Goal: Check status: Verify the current state of an ongoing process or item

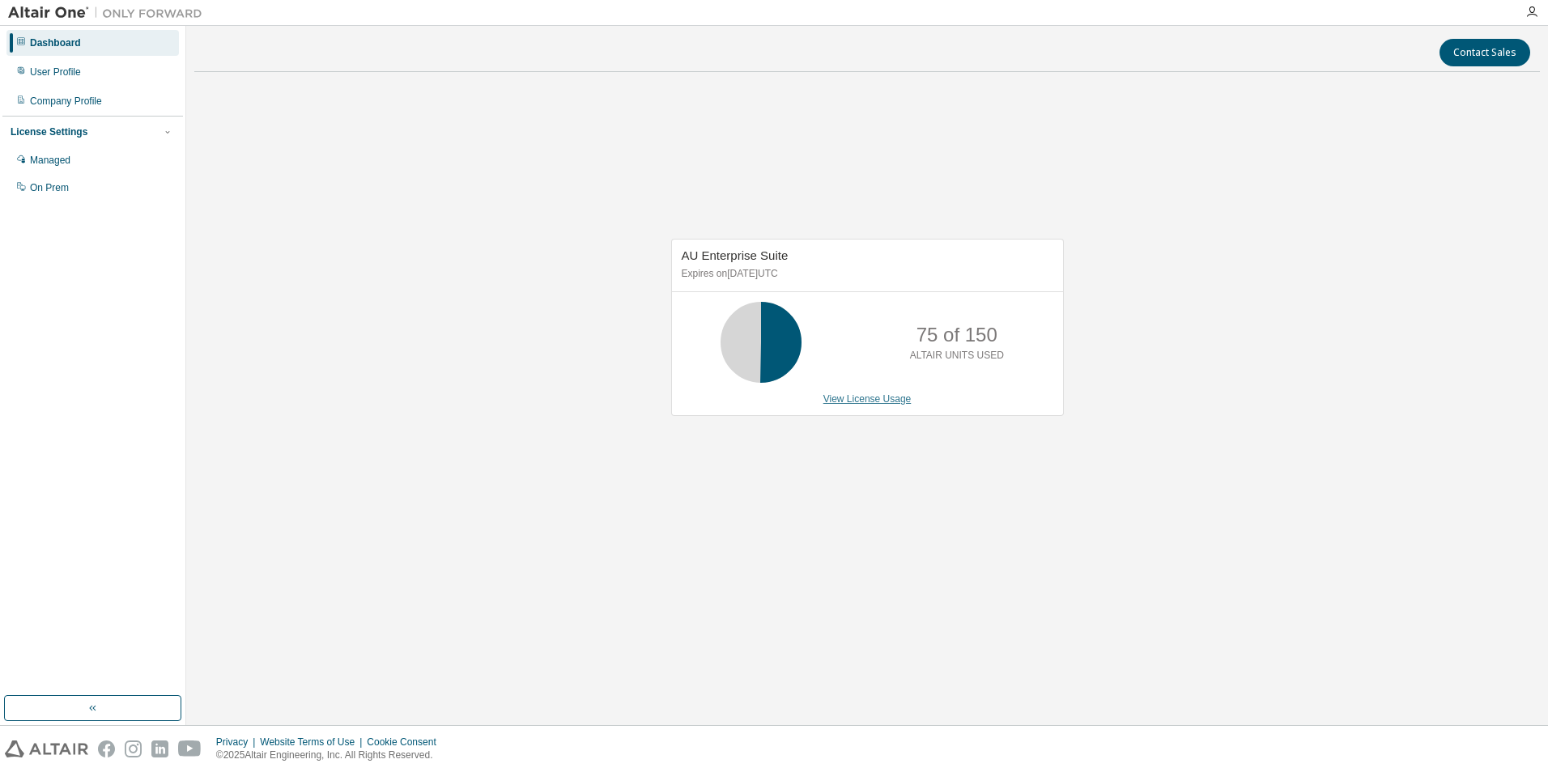
click at [883, 401] on link "View License Usage" at bounding box center [867, 399] width 88 height 11
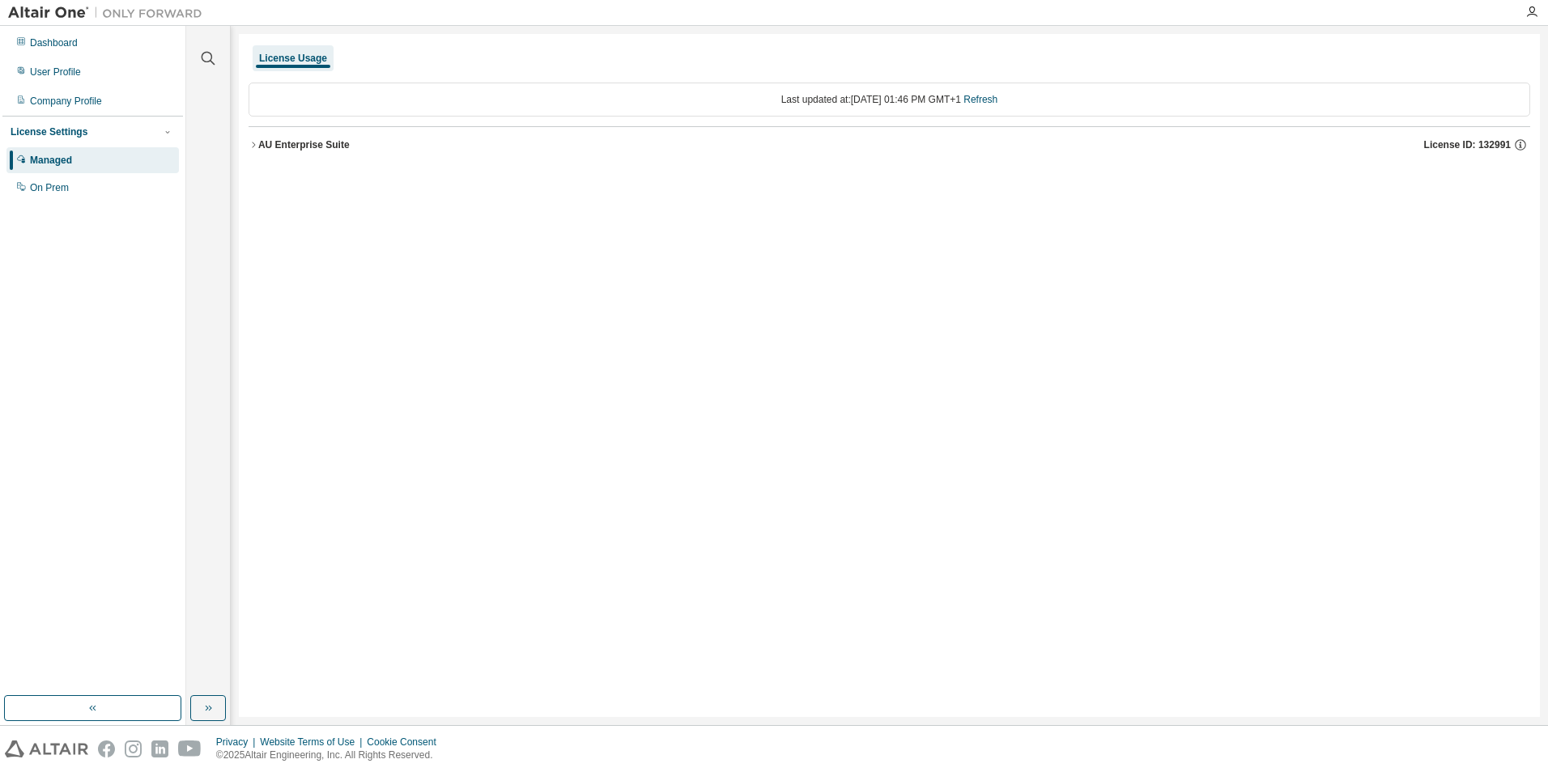
click at [257, 147] on icon "button" at bounding box center [254, 145] width 10 height 10
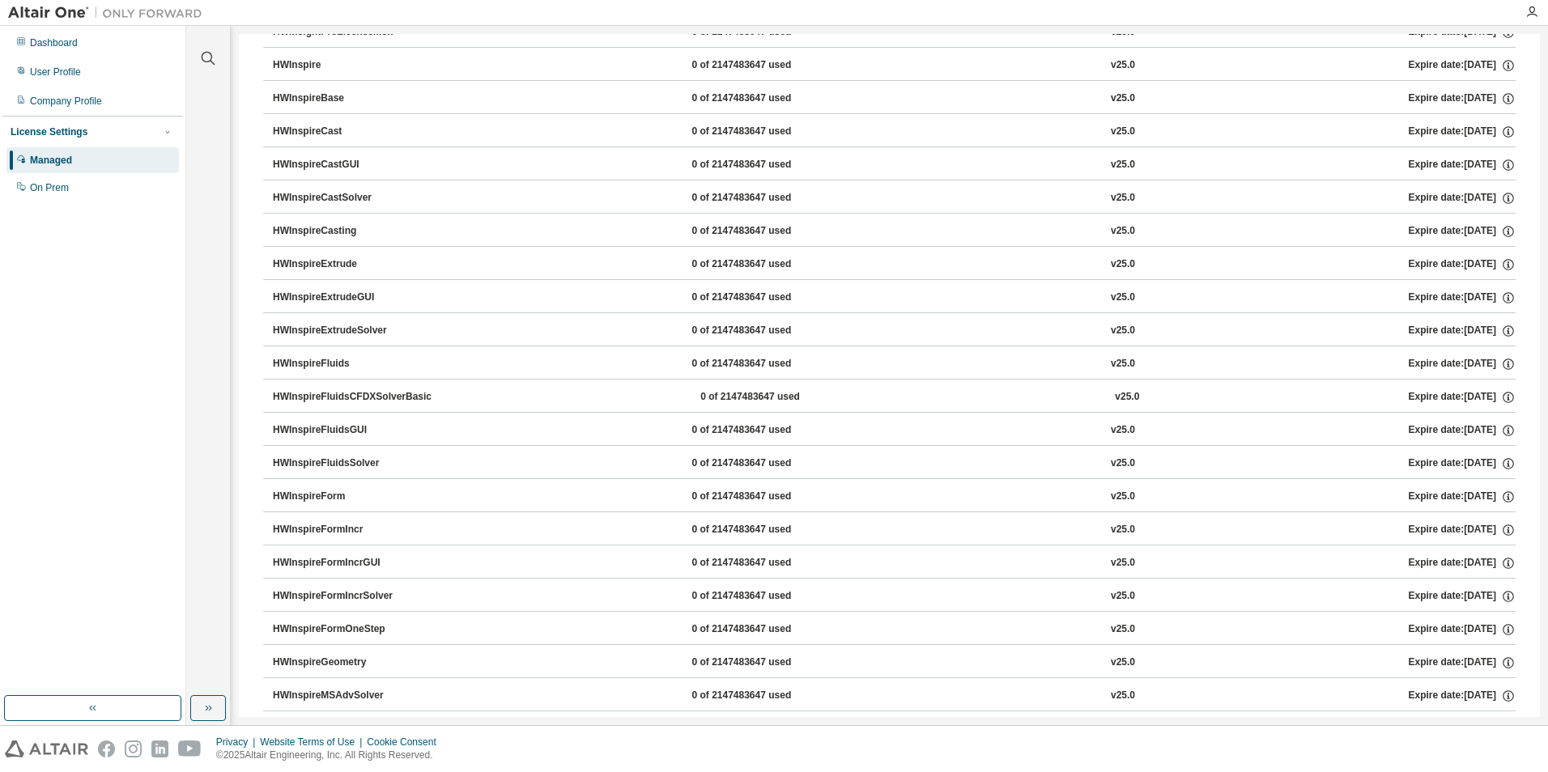
scroll to position [4372, 0]
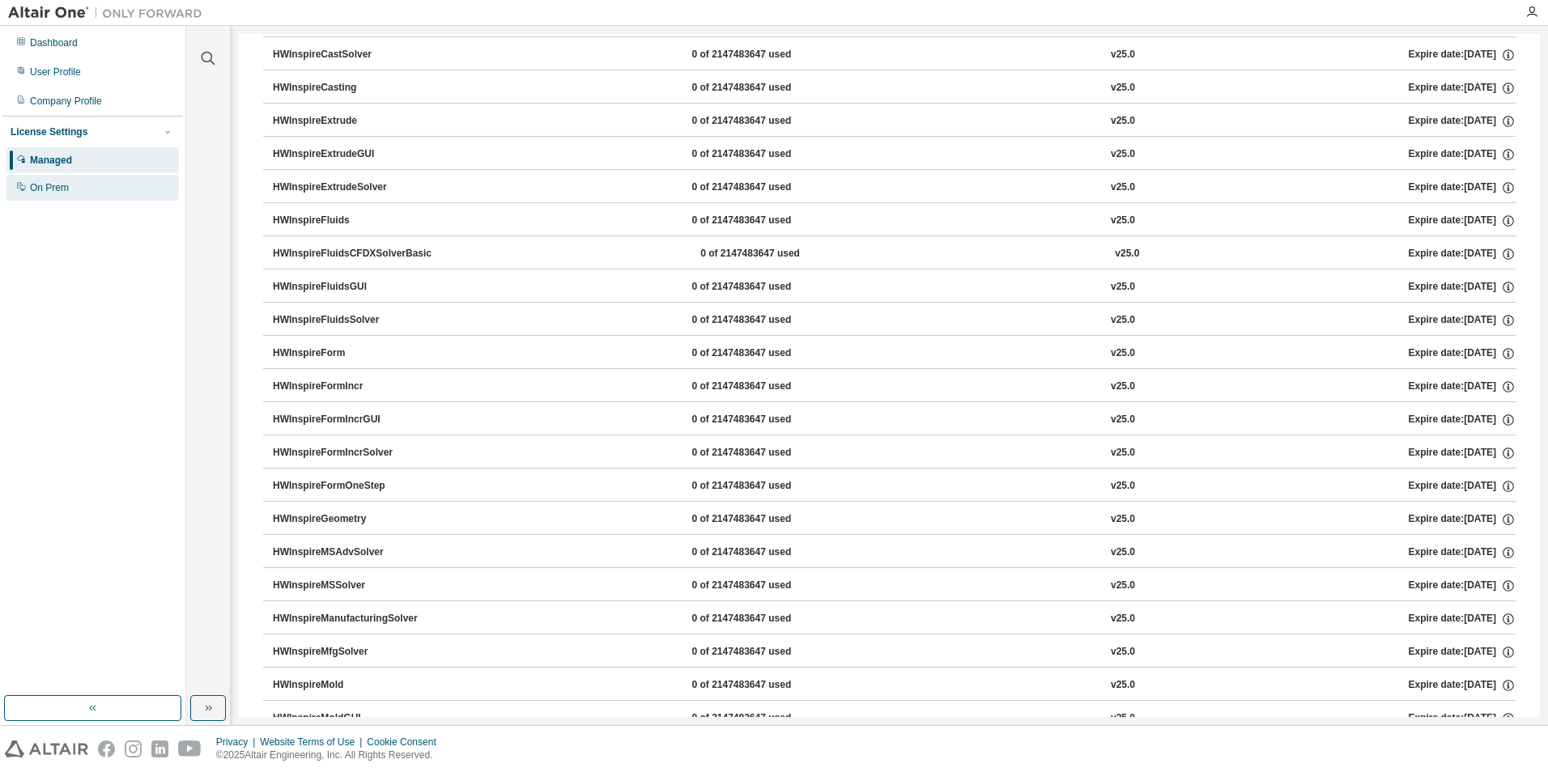
click at [65, 189] on div "On Prem" at bounding box center [49, 187] width 39 height 13
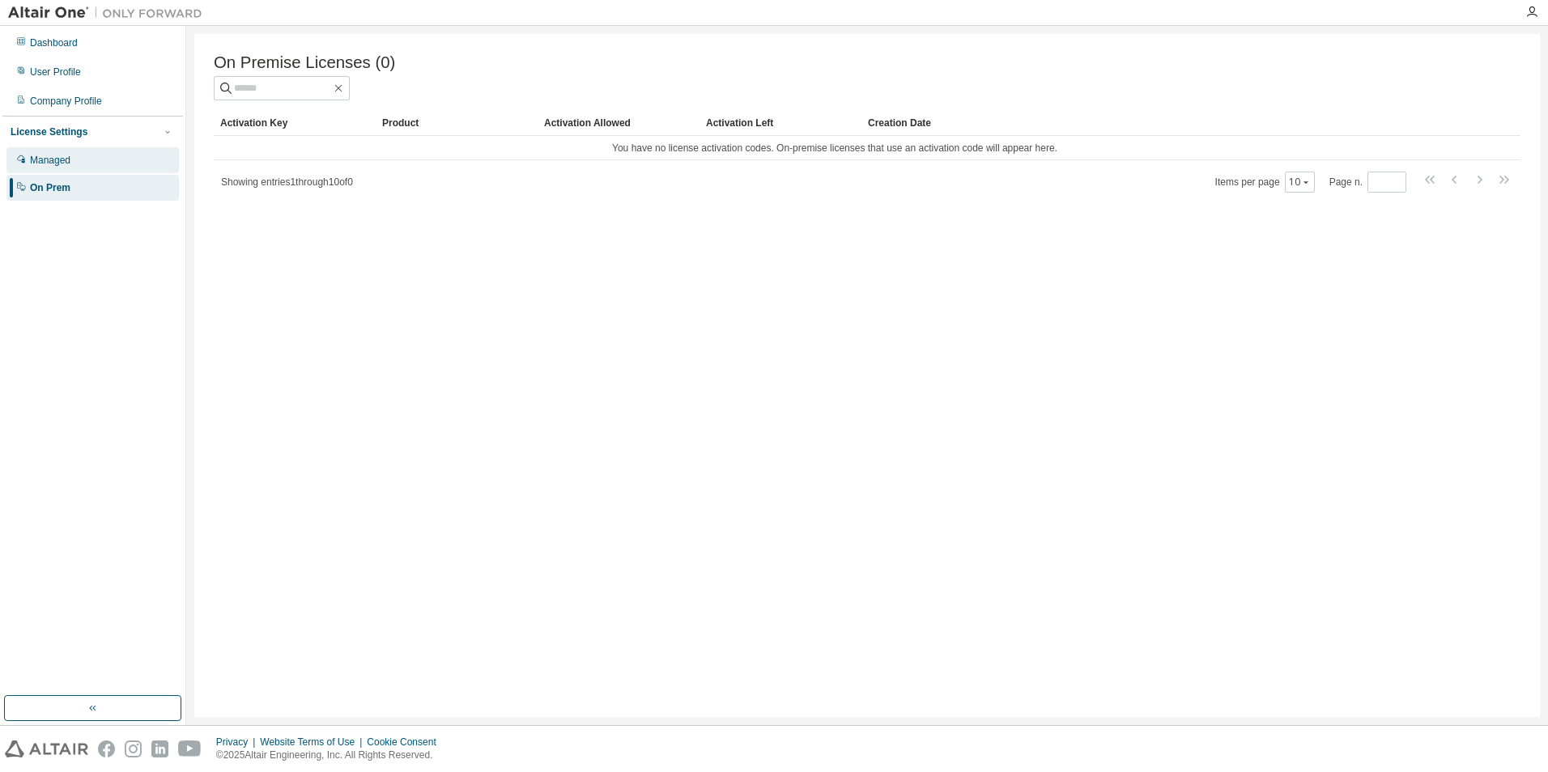
click at [96, 159] on div "Managed" at bounding box center [92, 160] width 172 height 26
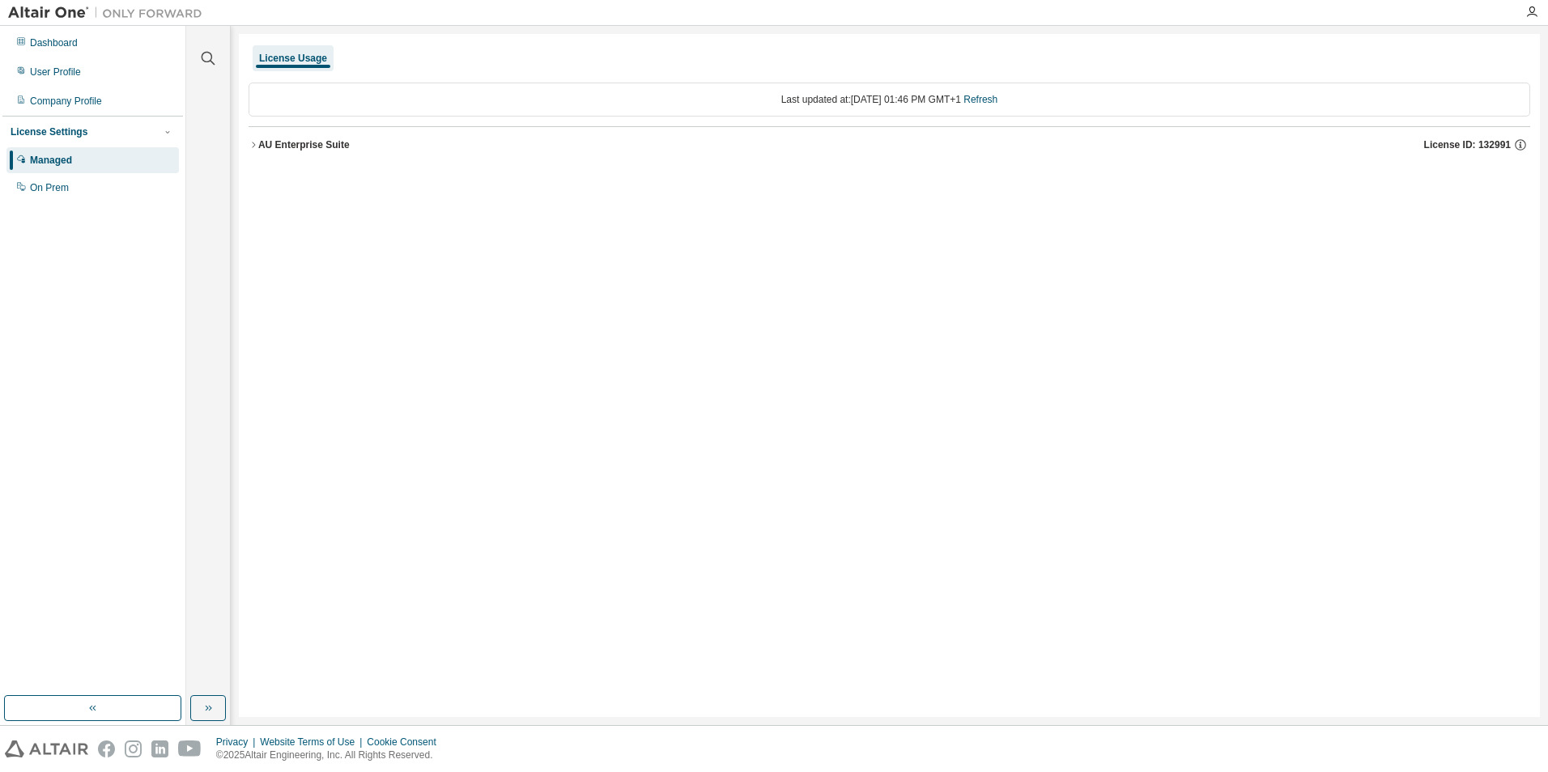
click at [282, 135] on button "AU Enterprise Suite License ID: 132991" at bounding box center [890, 145] width 1282 height 36
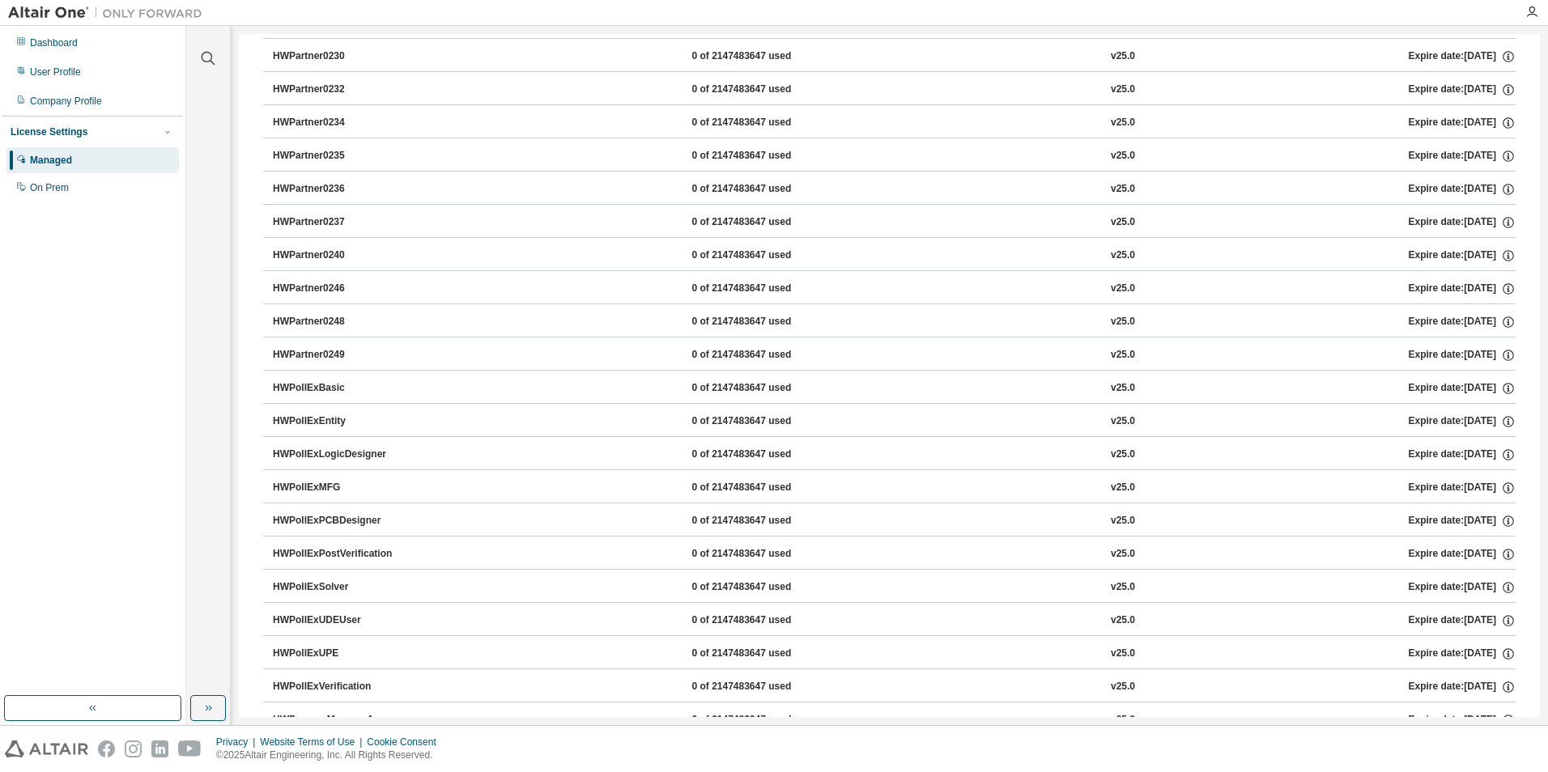
scroll to position [13819, 0]
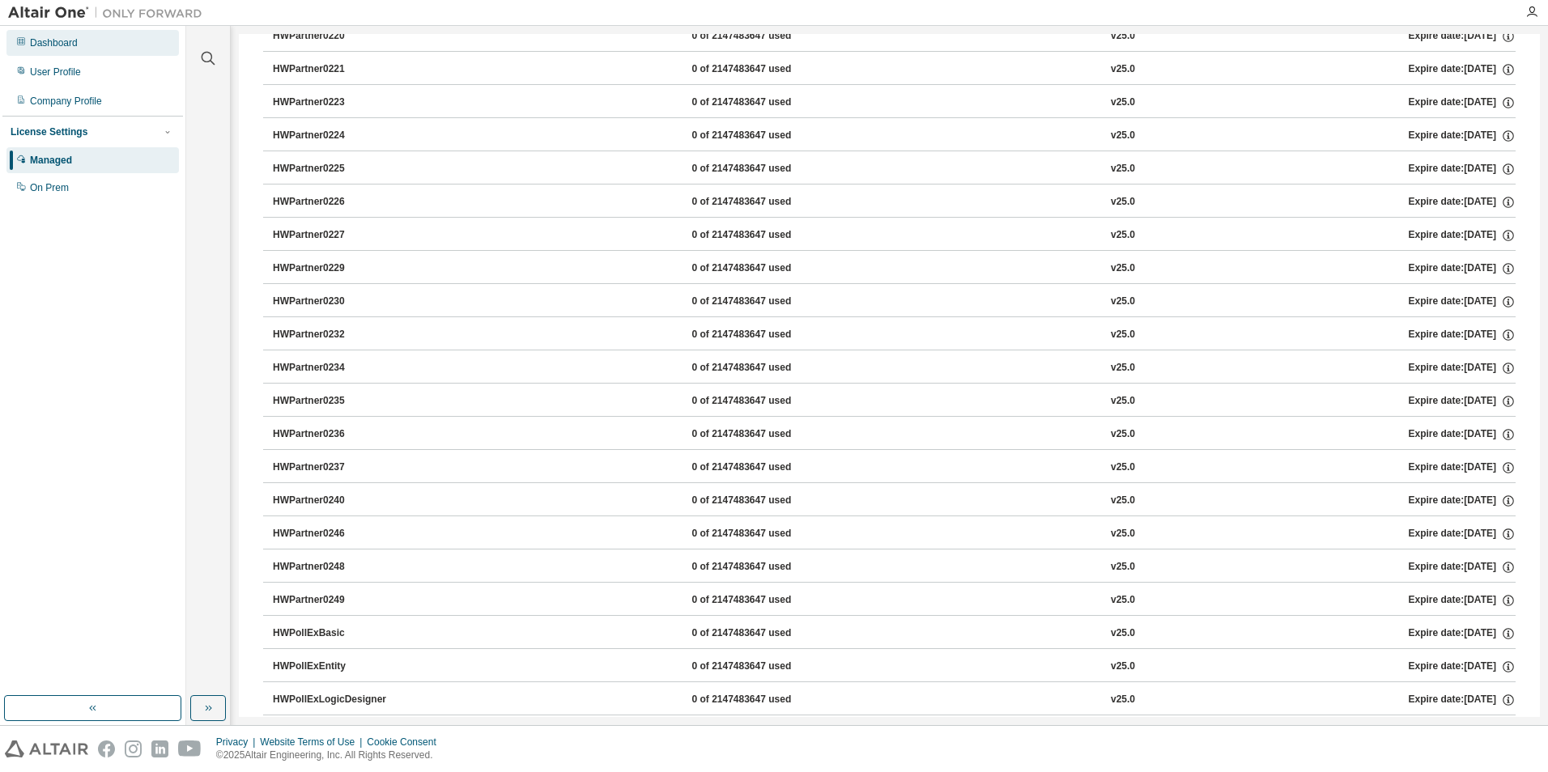
click at [62, 31] on div "Dashboard" at bounding box center [92, 43] width 172 height 26
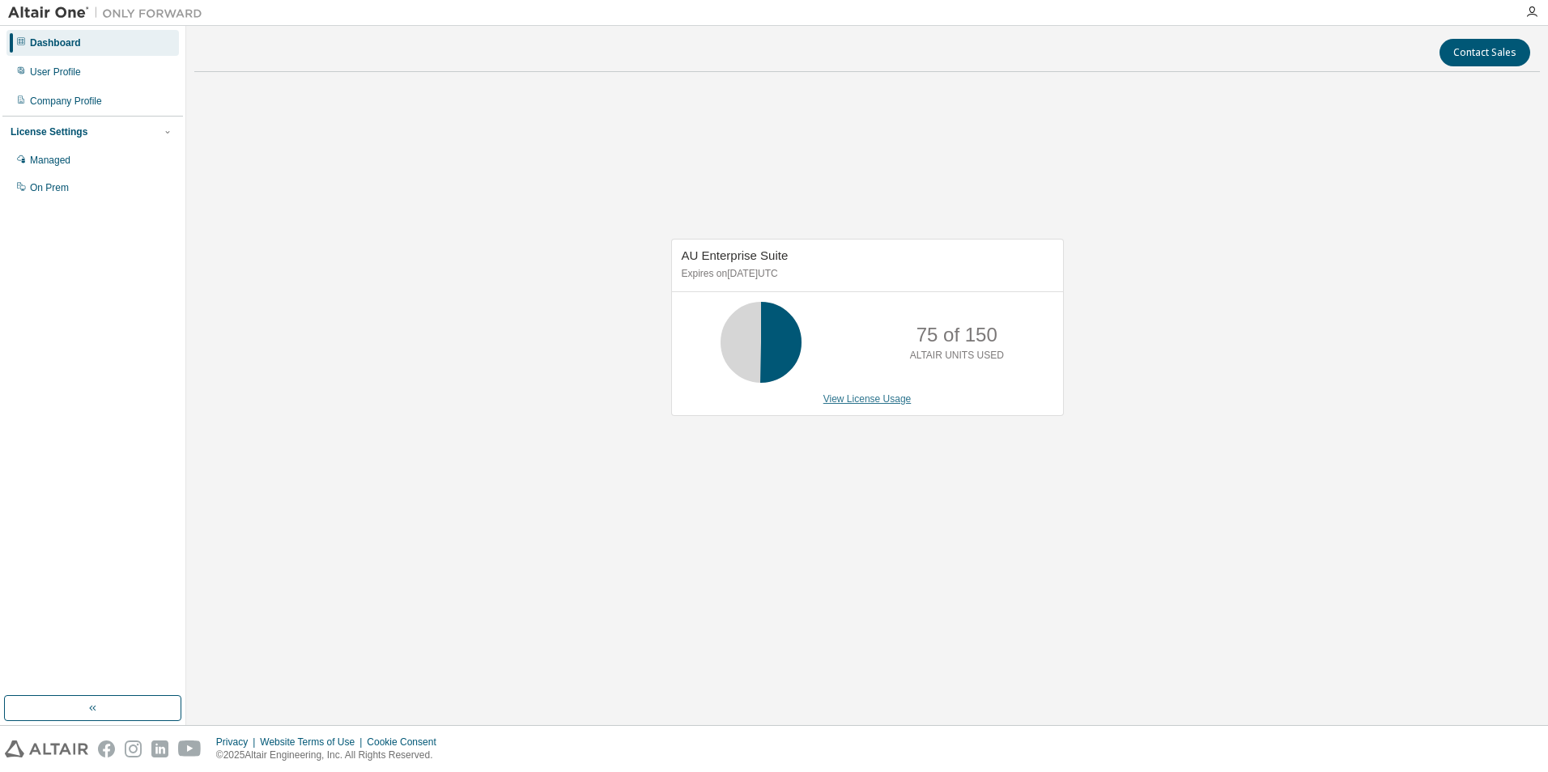
click at [867, 401] on link "View License Usage" at bounding box center [867, 399] width 88 height 11
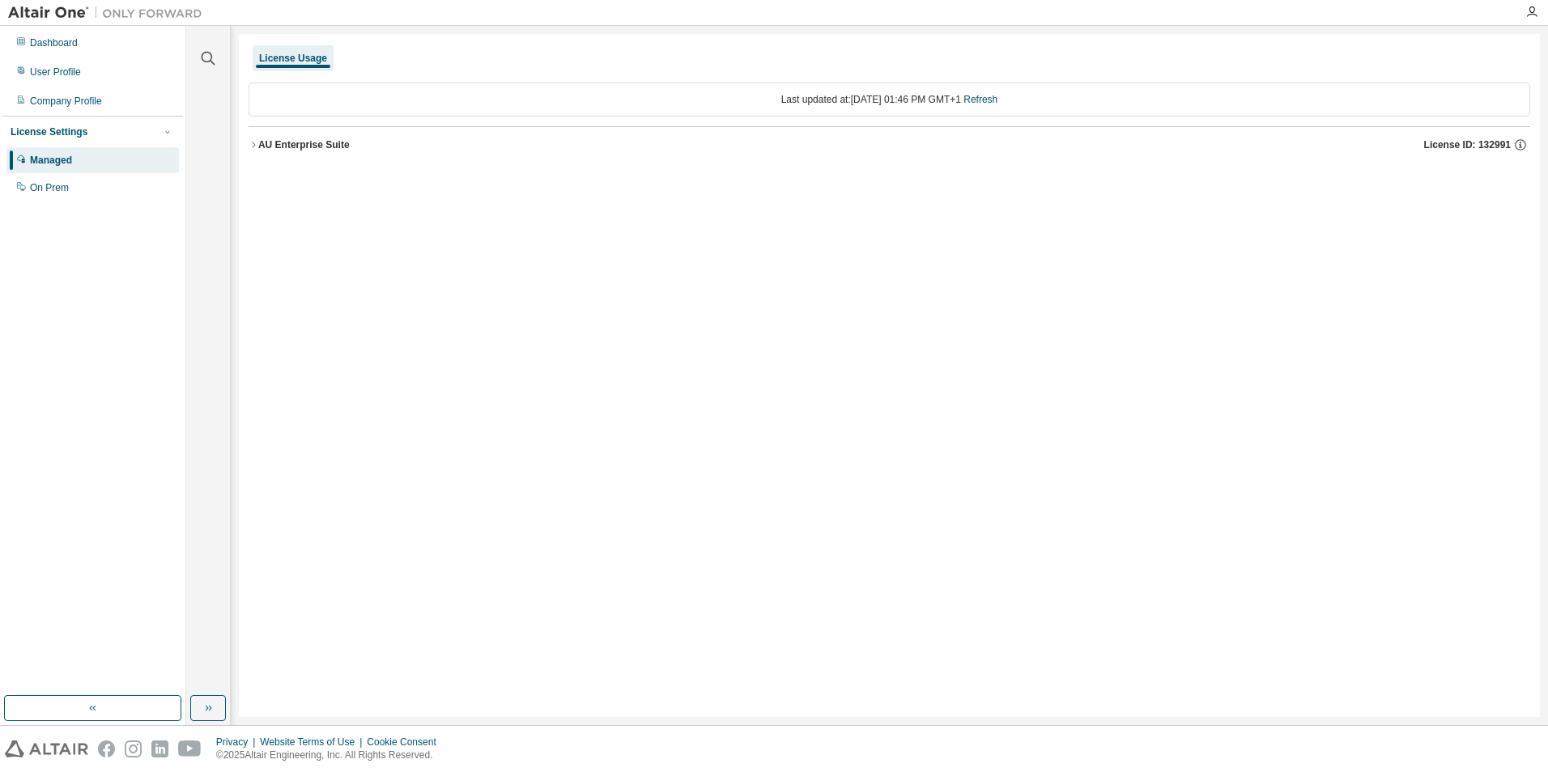
click at [288, 147] on div "AU Enterprise Suite" at bounding box center [303, 144] width 91 height 13
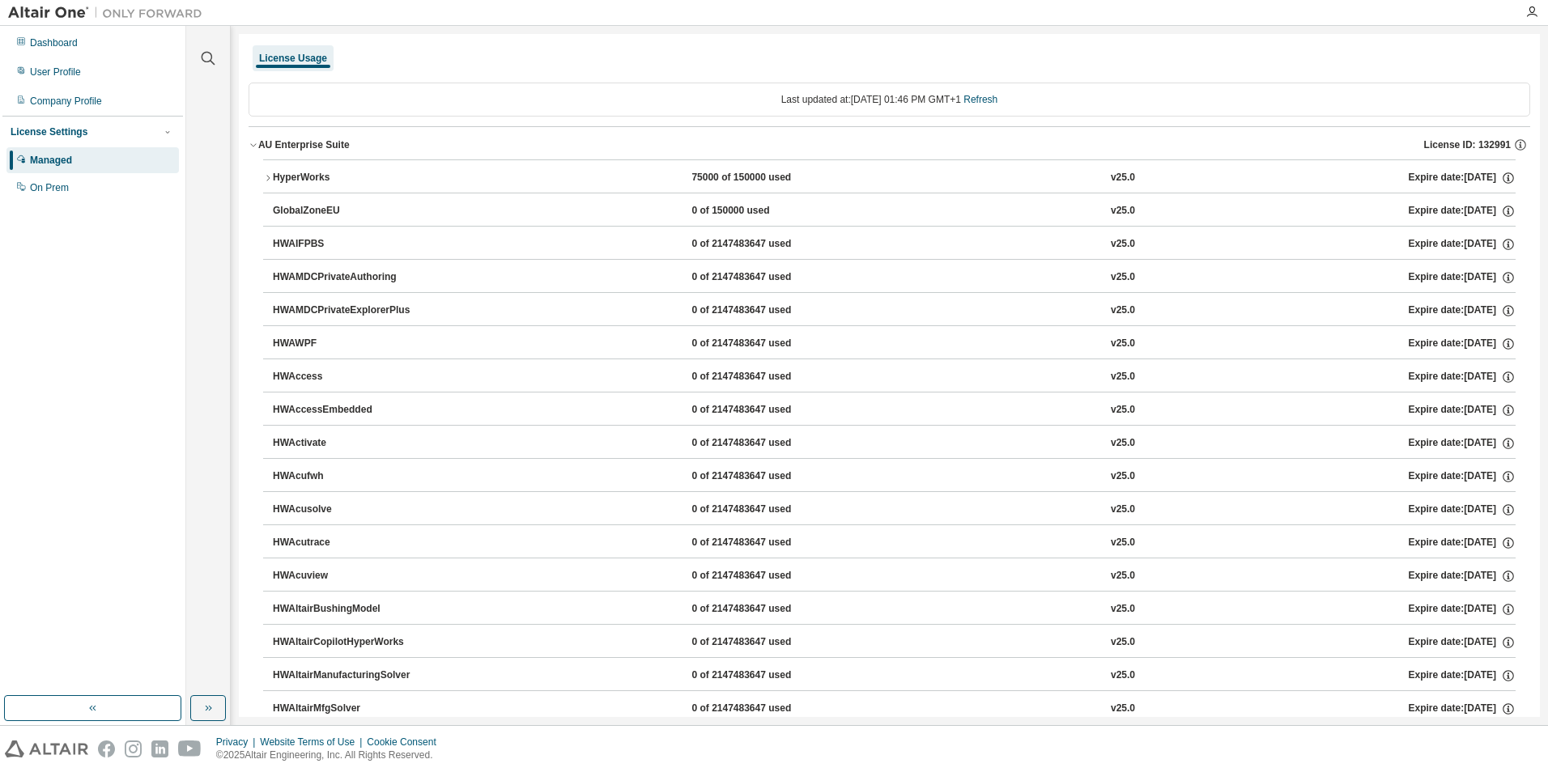
click at [296, 180] on div "HyperWorks" at bounding box center [346, 178] width 146 height 15
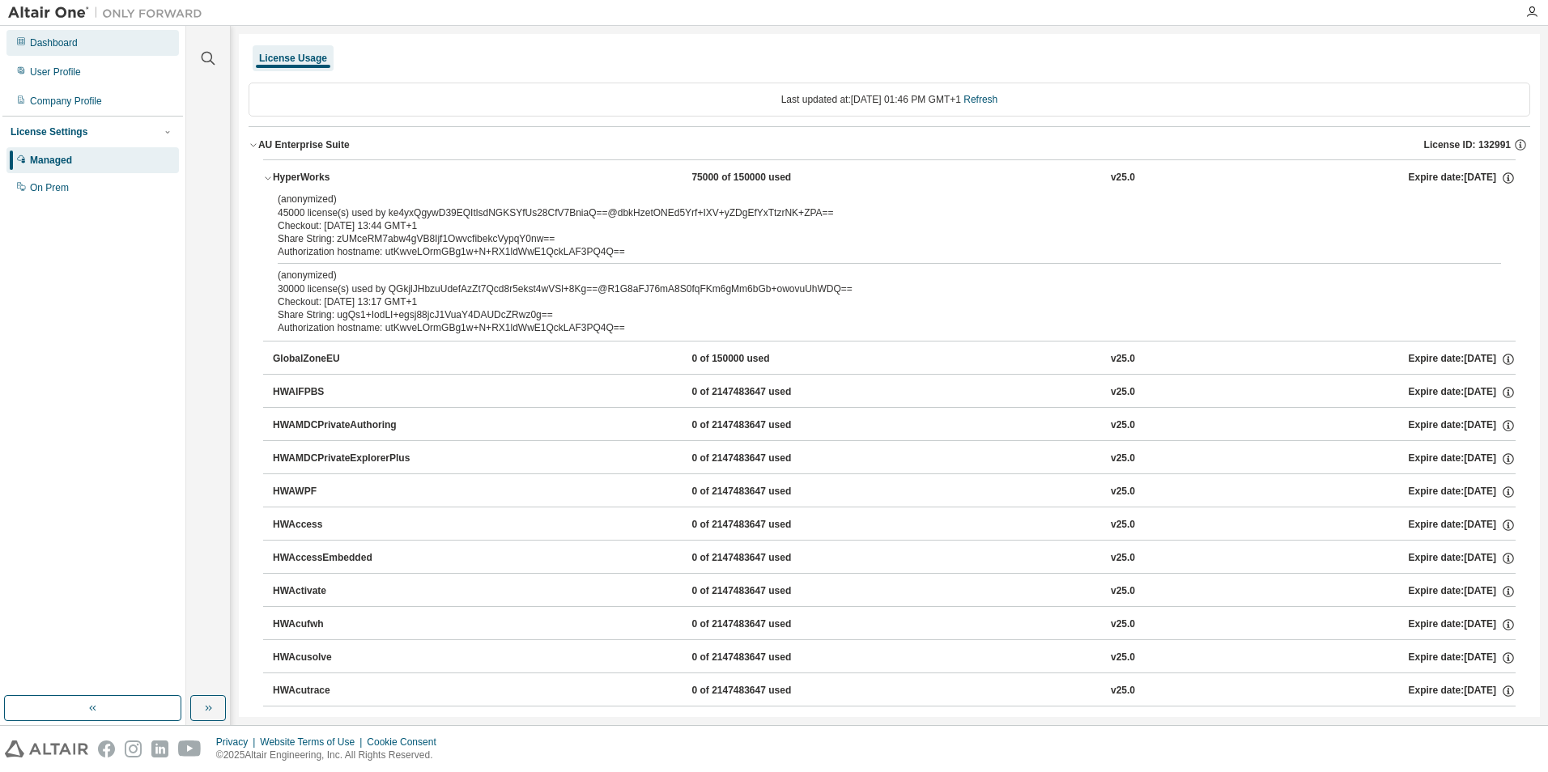
click at [83, 41] on div "Dashboard" at bounding box center [92, 43] width 172 height 26
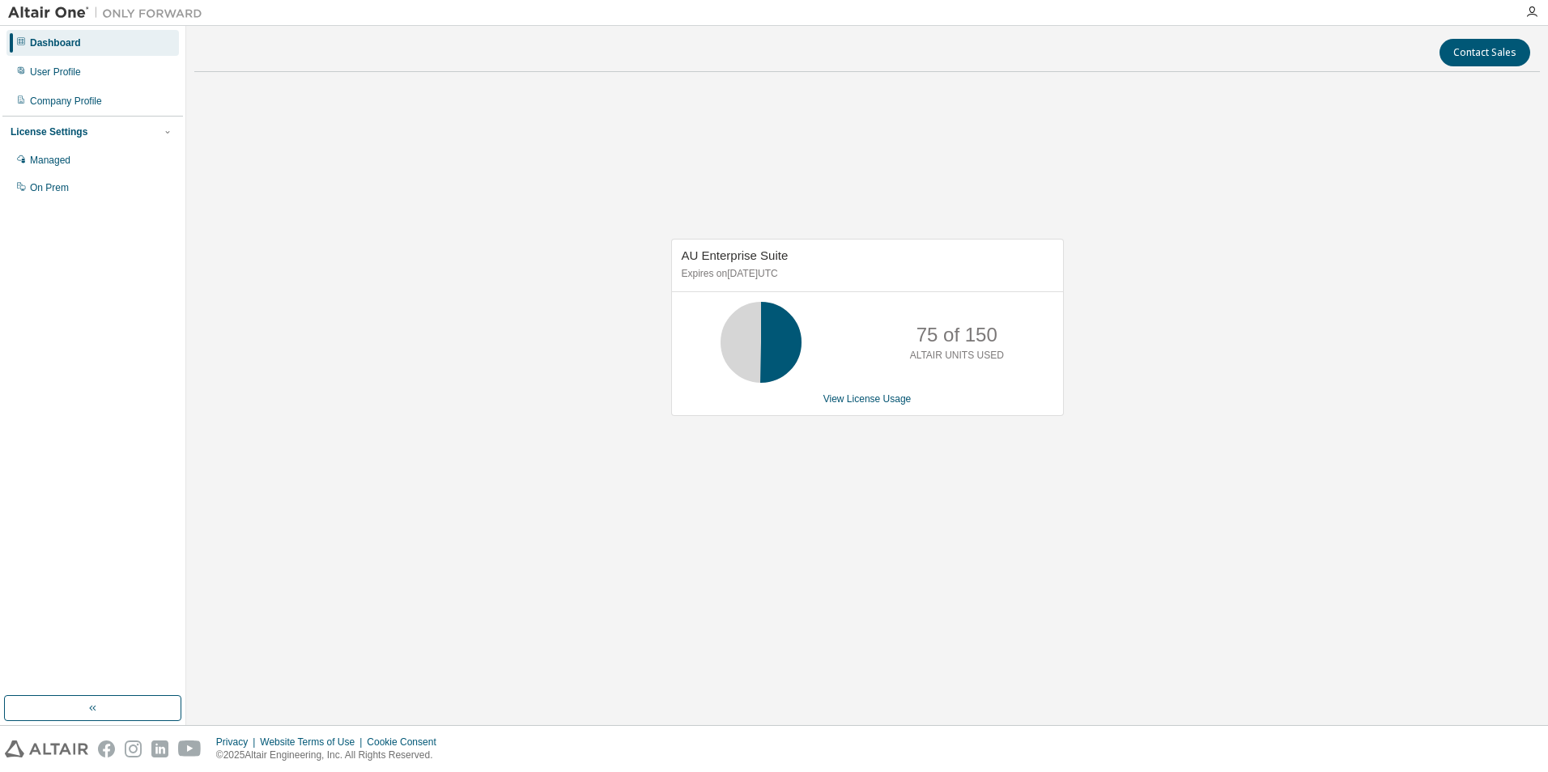
click at [947, 335] on p "75 of 150" at bounding box center [957, 335] width 81 height 28
click at [868, 406] on div "AU Enterprise Suite Expires on October 31, 2025 UTC 75 of 150 ALTAIR UNITS USED…" at bounding box center [867, 327] width 393 height 177
click at [868, 397] on link "View License Usage" at bounding box center [867, 399] width 88 height 11
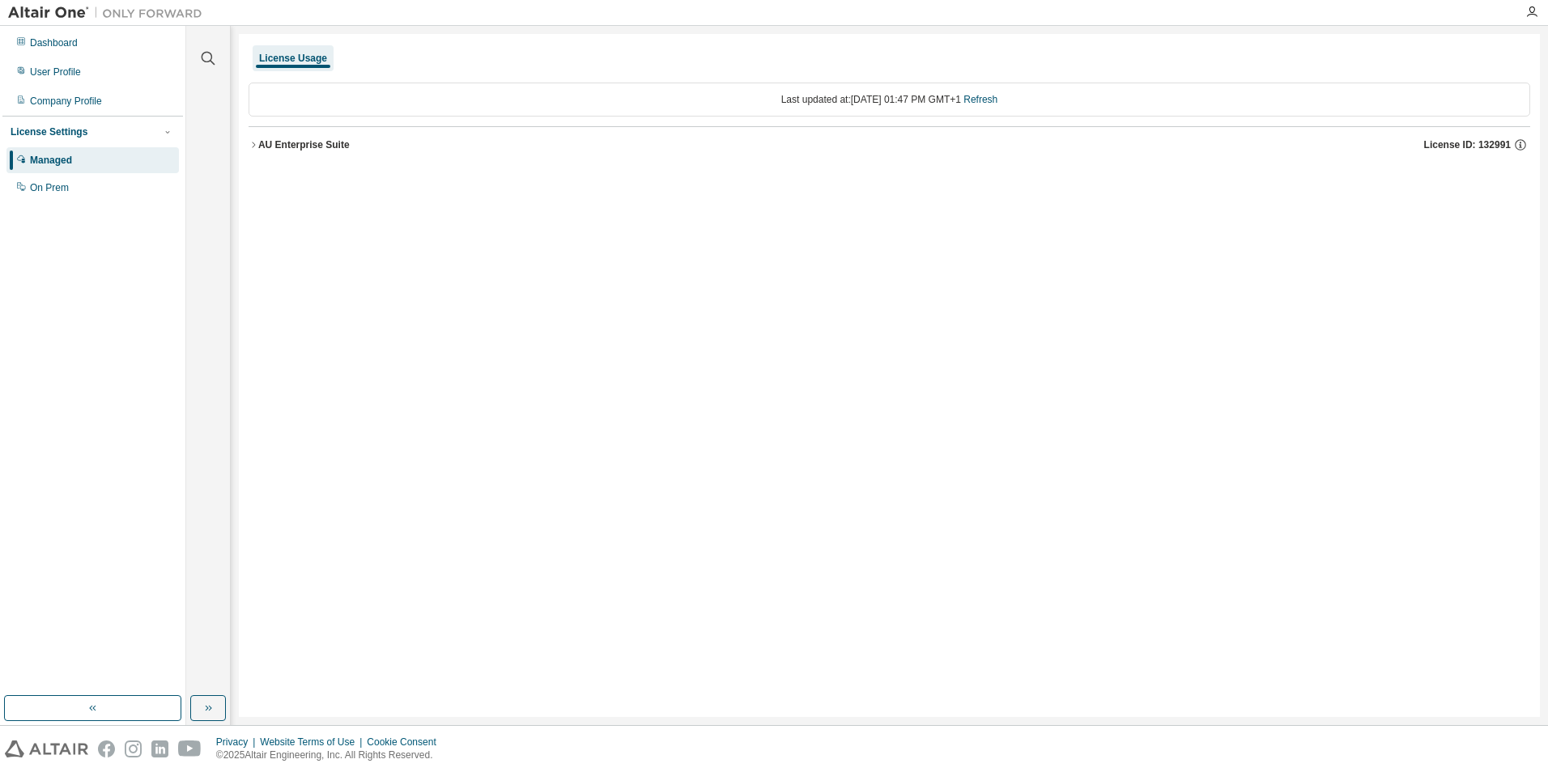
click at [344, 151] on div "AU Enterprise Suite" at bounding box center [303, 144] width 91 height 13
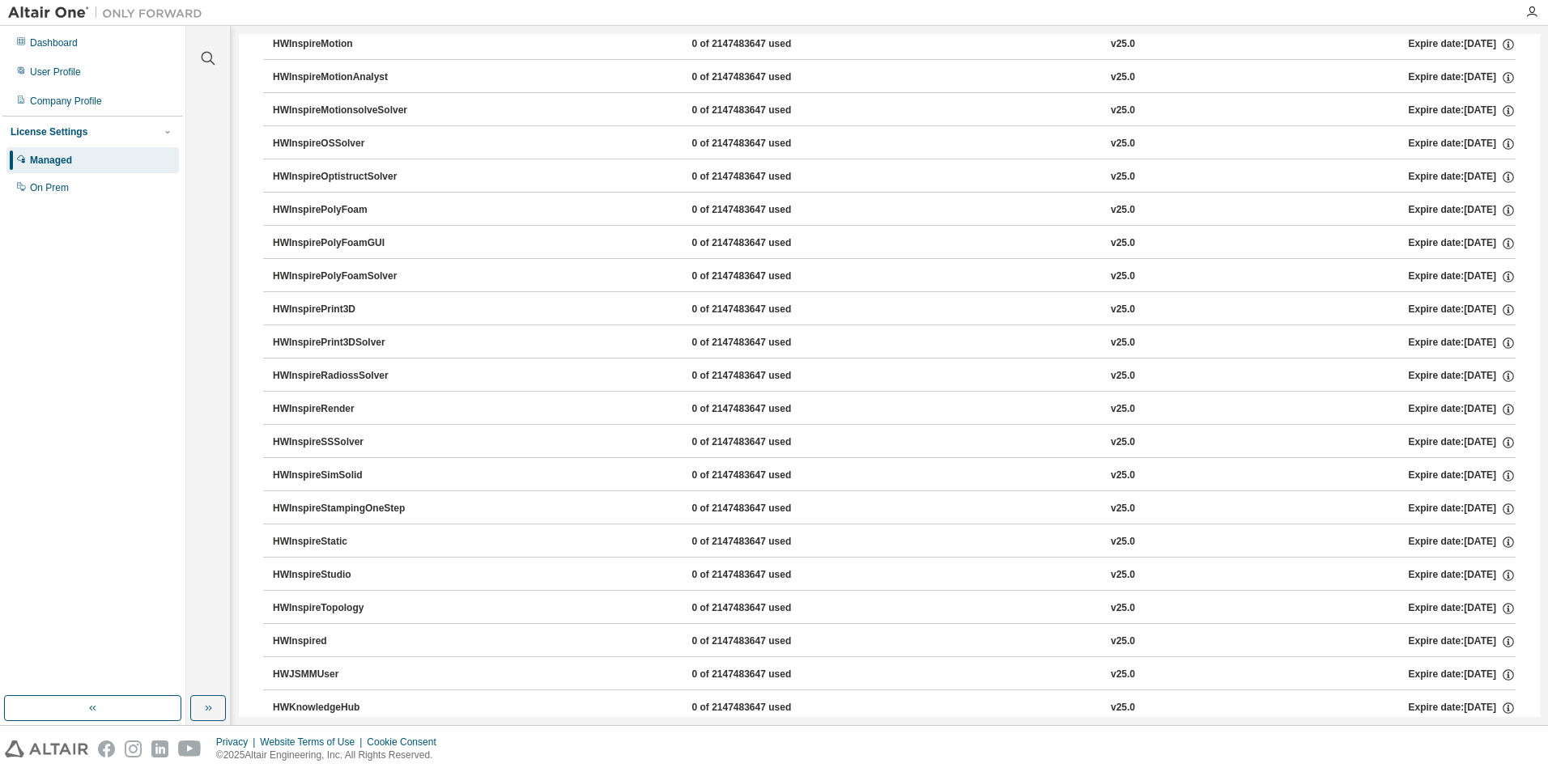
scroll to position [14607, 0]
click at [266, 368] on button "HWRadioss 75000 of 2147483647 used v25.0 Expire date: 2025-10-31" at bounding box center [889, 377] width 1253 height 36
